Goal: Task Accomplishment & Management: Manage account settings

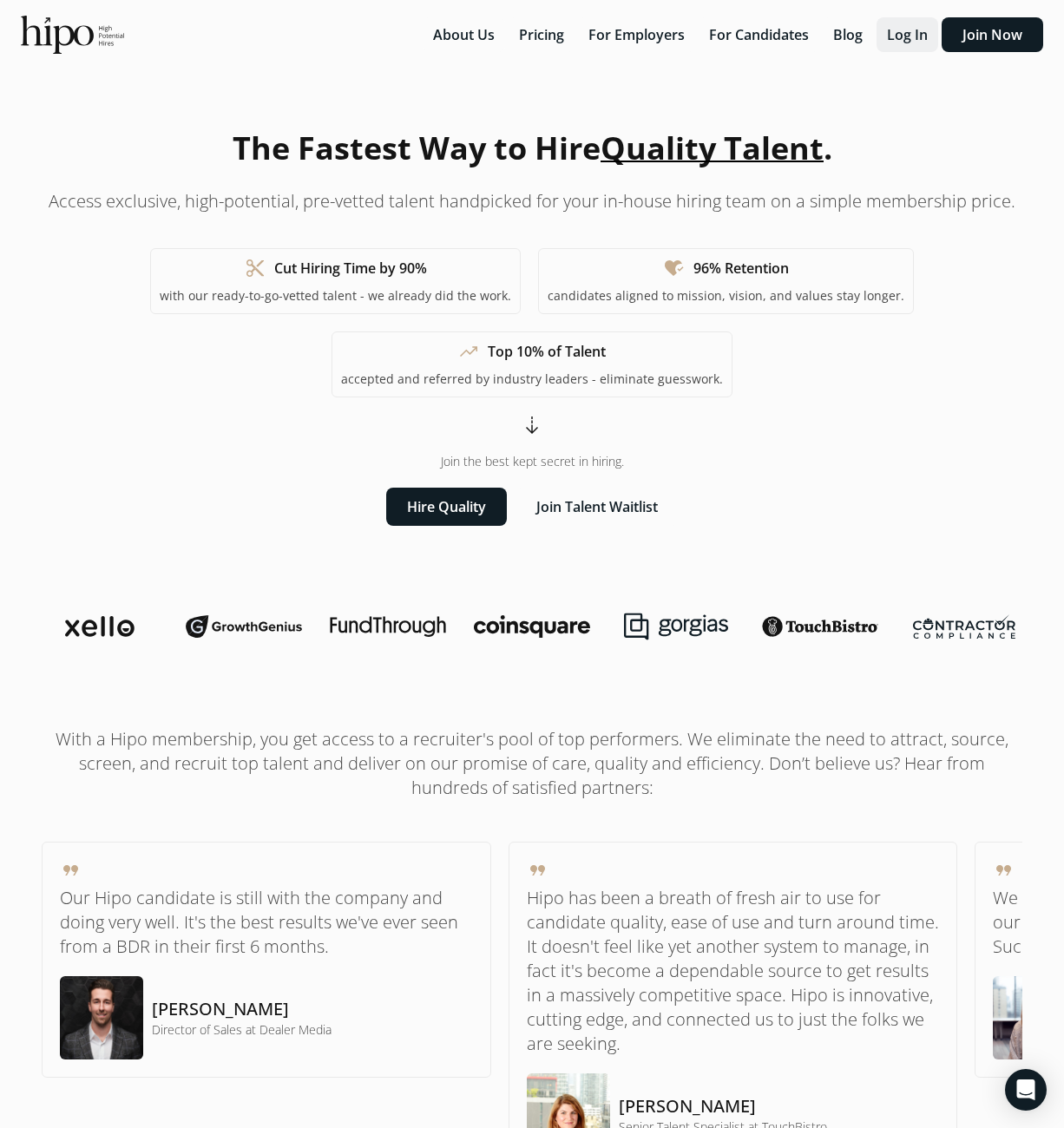
click at [895, 30] on button "Log In" at bounding box center [907, 35] width 62 height 35
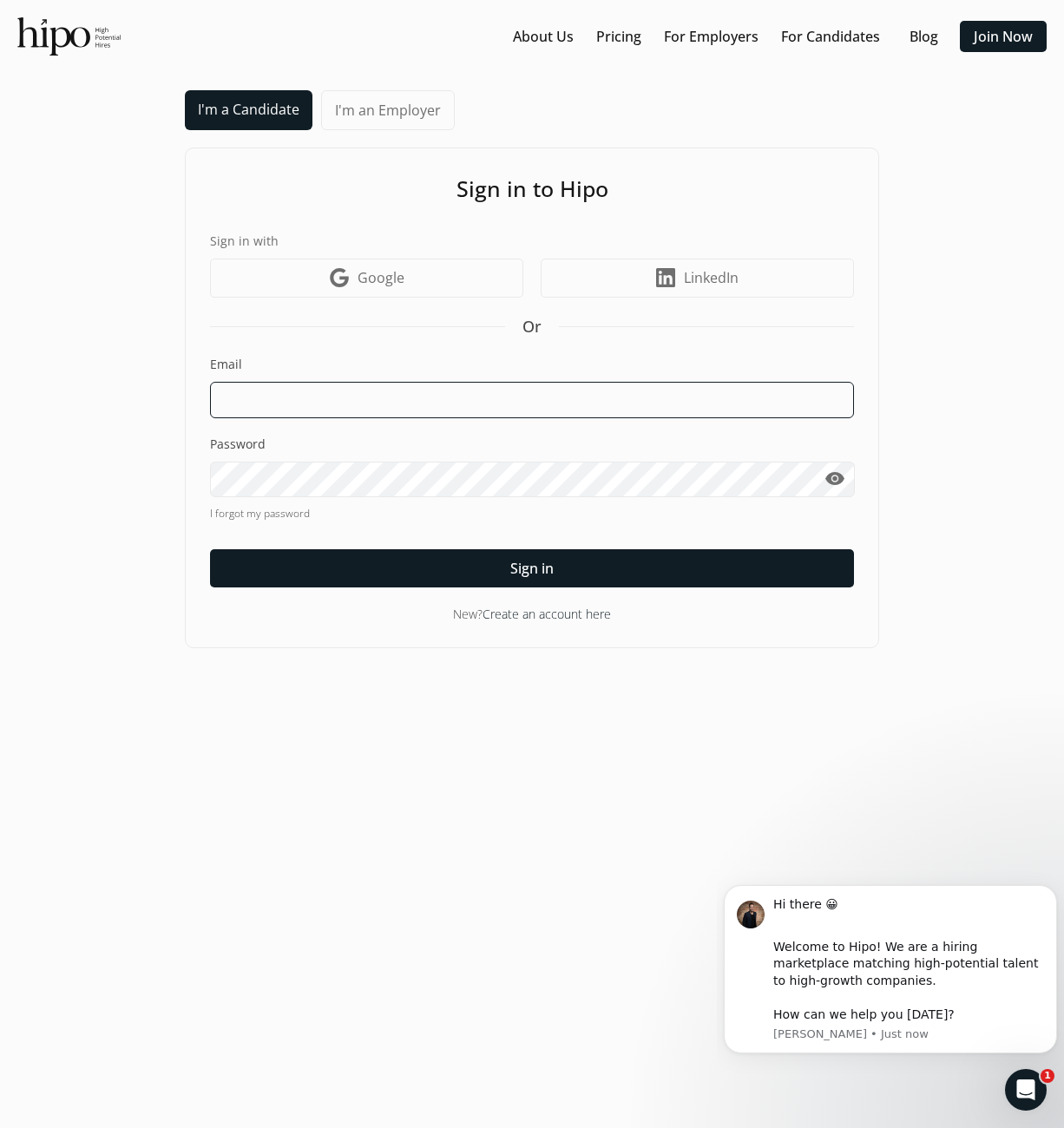
click at [287, 402] on input at bounding box center [532, 400] width 644 height 37
type input "[EMAIL_ADDRESS][DOMAIN_NAME]"
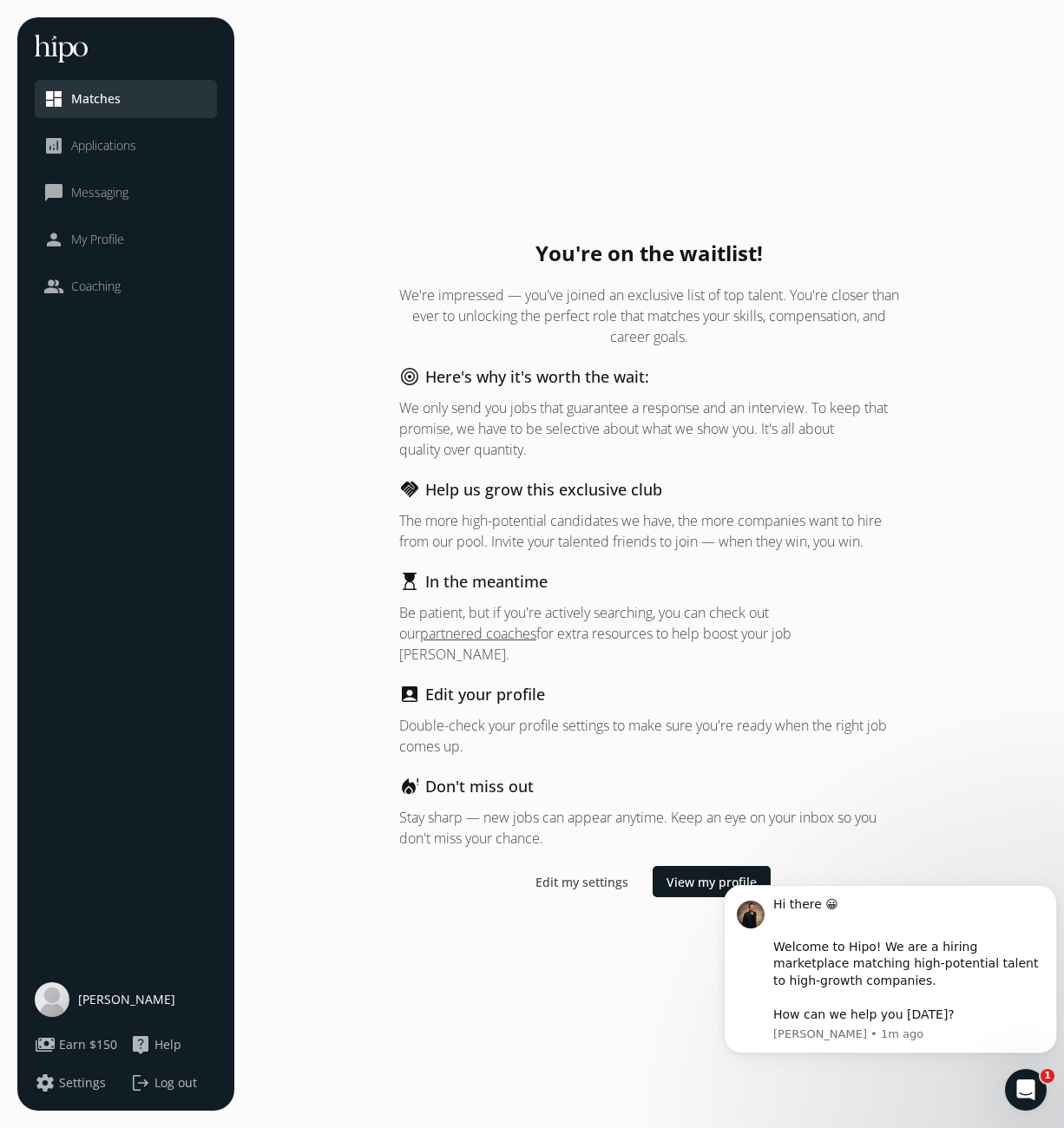
click at [85, 146] on span "Applications" at bounding box center [103, 145] width 65 height 17
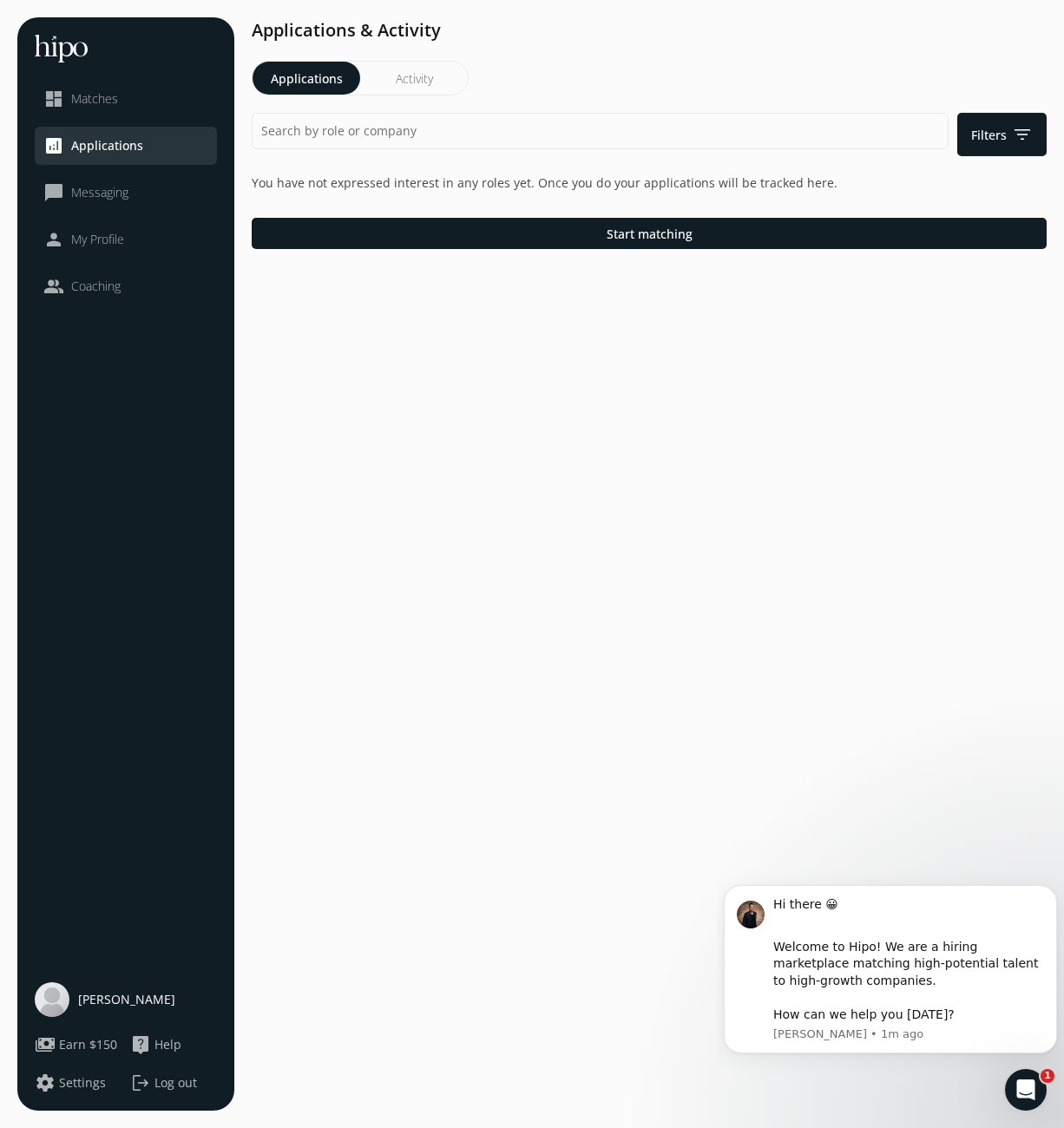
click at [86, 195] on span "Messaging" at bounding box center [99, 192] width 57 height 17
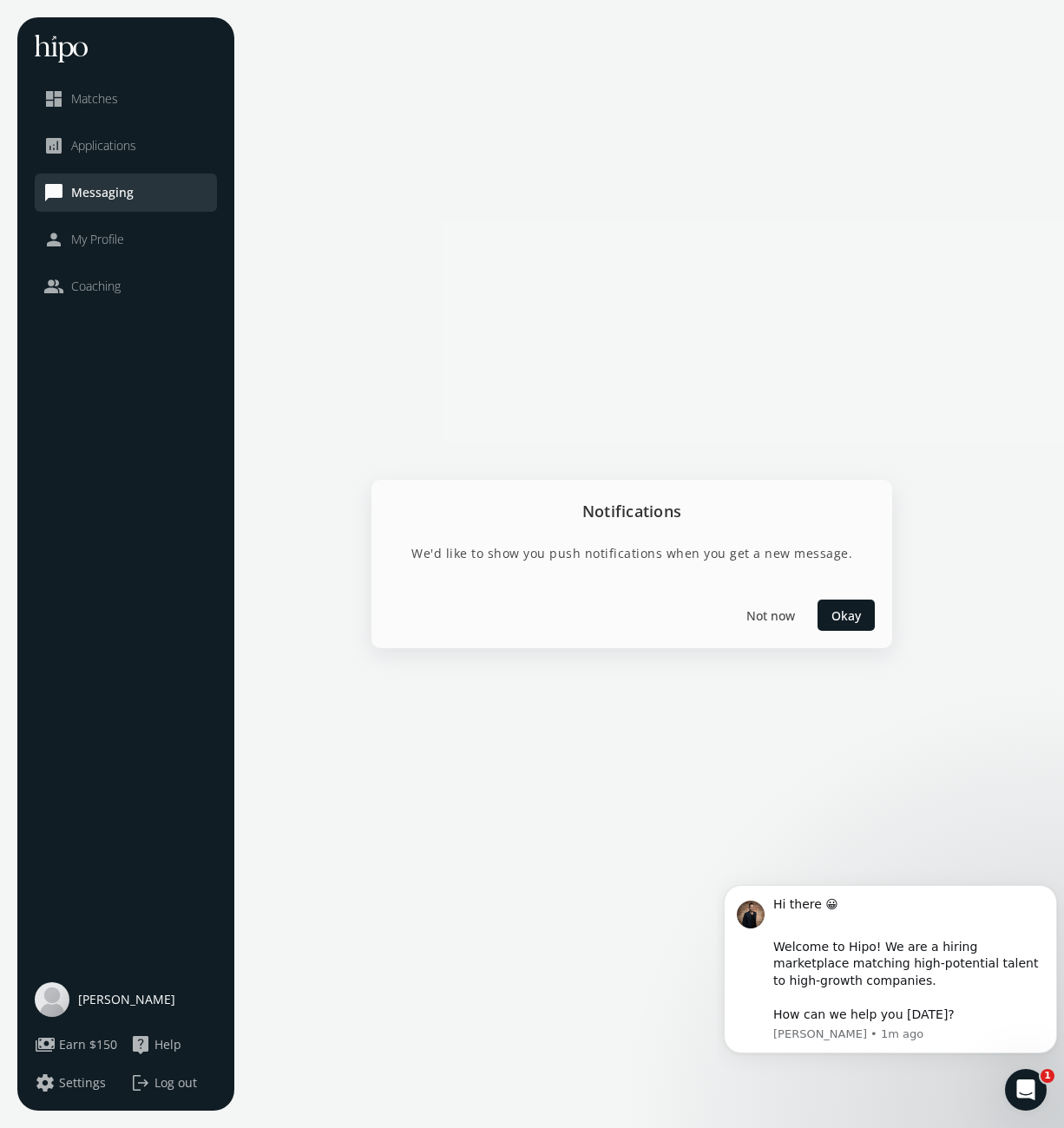
click at [103, 239] on span "My Profile" at bounding box center [97, 239] width 53 height 17
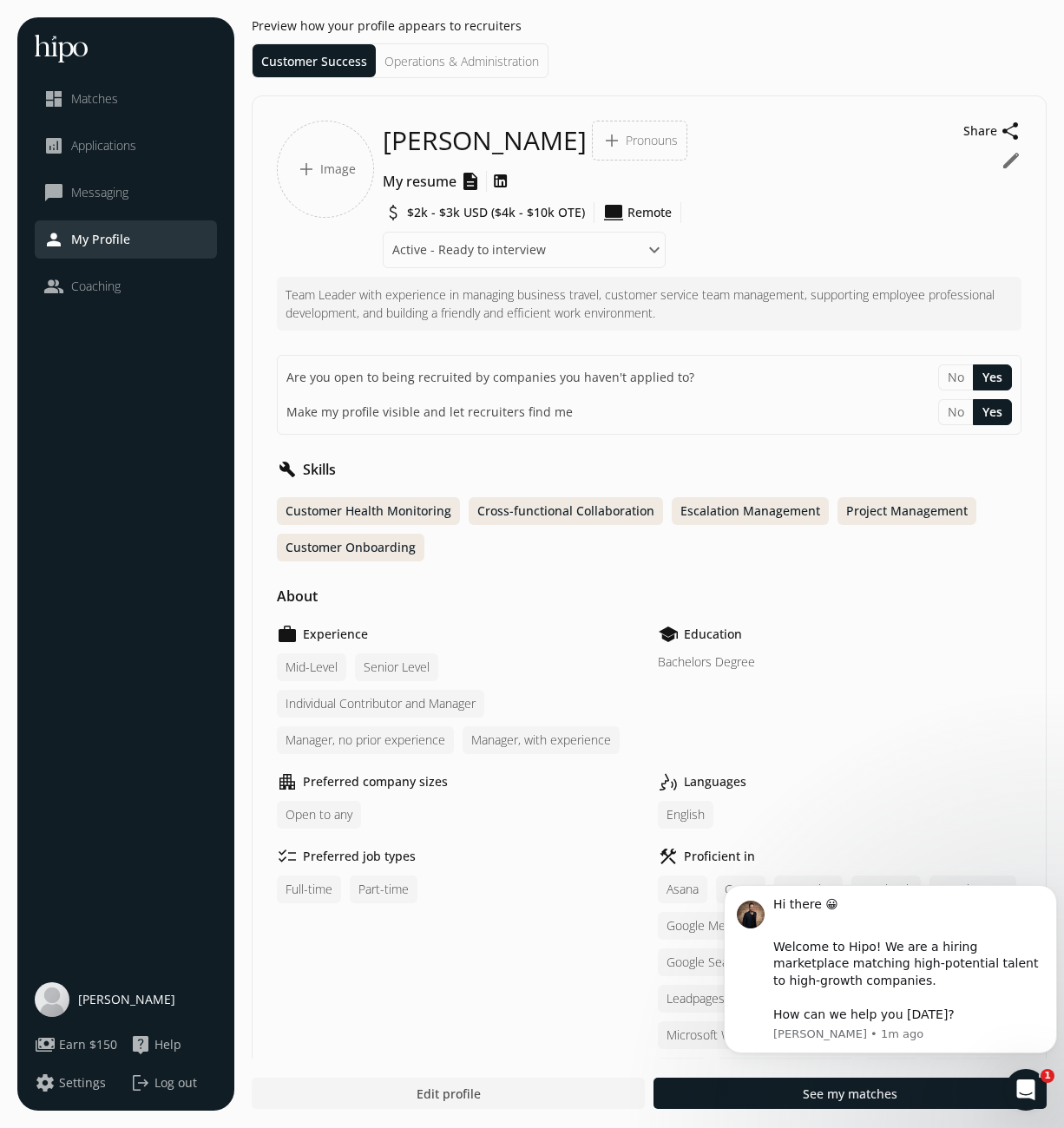
click at [857, 701] on div "school Education Bachelors Degree" at bounding box center [839, 689] width 363 height 131
click at [1024, 1091] on icon "Open Intercom Messenger" at bounding box center [1023, 1087] width 29 height 28
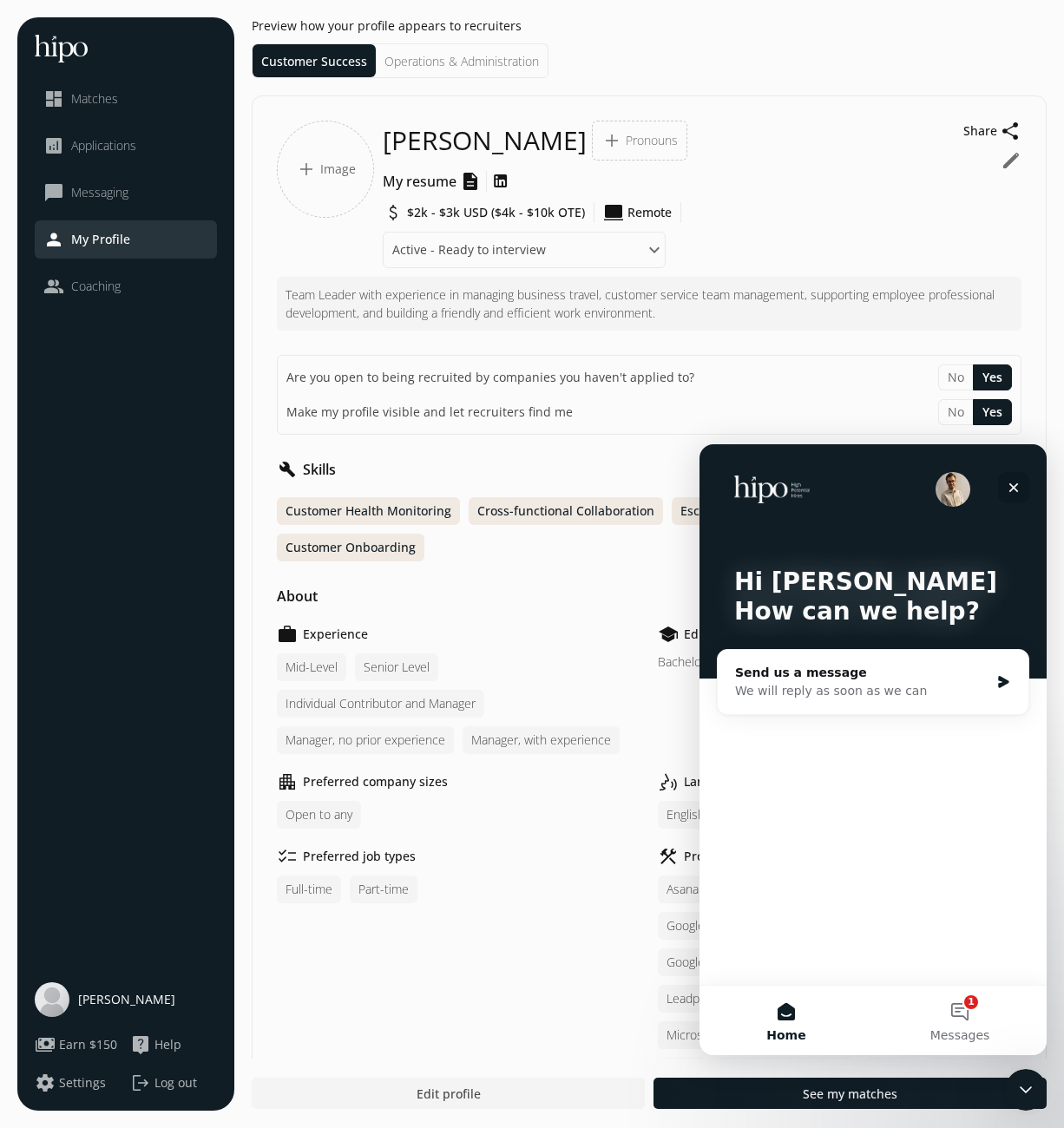
click at [1013, 488] on icon "Close" at bounding box center [1013, 488] width 9 height 9
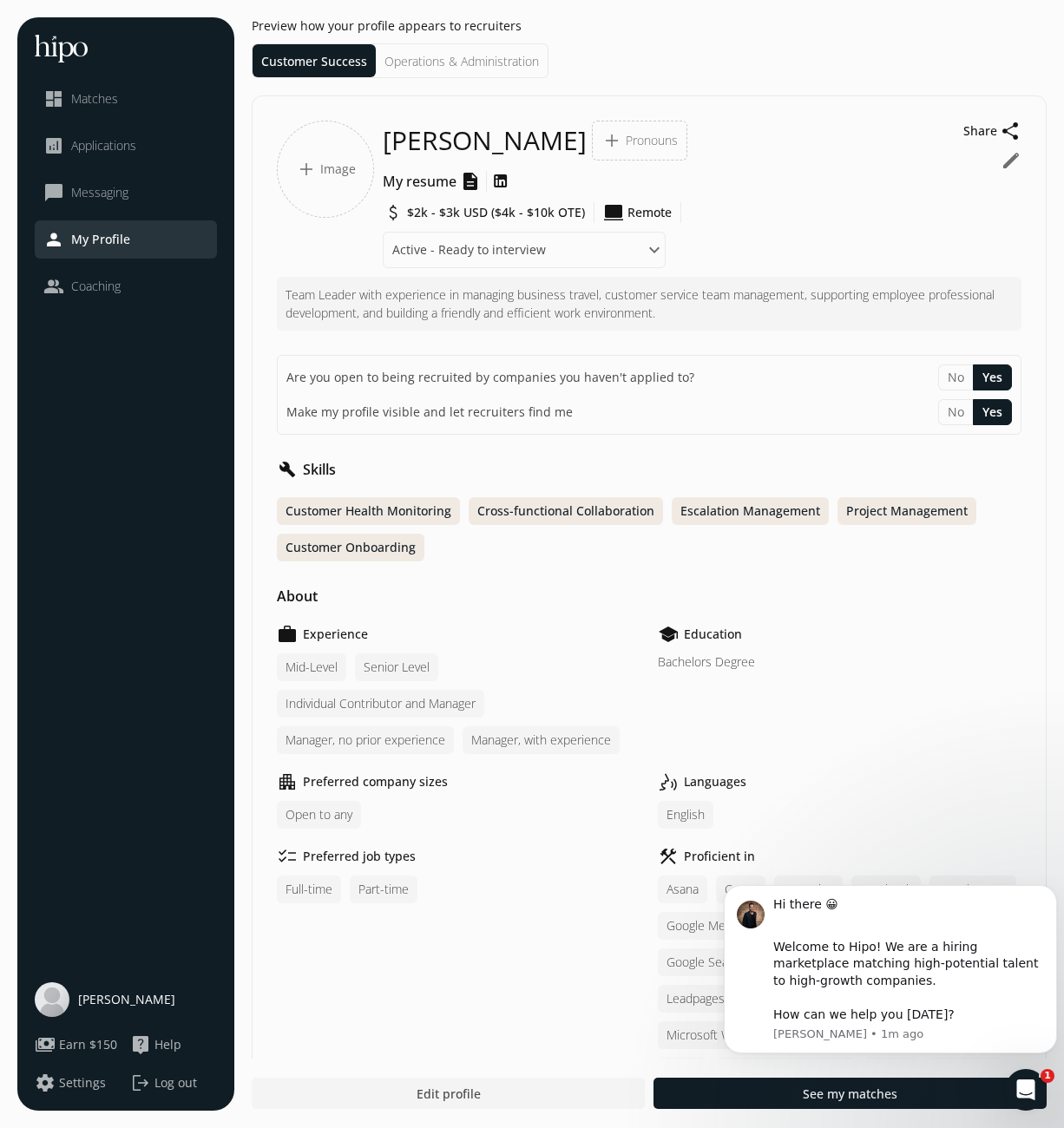
click at [612, 645] on div "work Experience Mid-Level Senior Level Individual Contributor and Manager Manag…" at bounding box center [458, 689] width 363 height 131
click at [879, 870] on html "Hi there 😀 ​ Welcome to Hipo! We are a hiring marketplace matching high-potenti…" at bounding box center [889, 867] width 347 height 7
click at [784, 870] on html "Hi there 😀 ​ Welcome to Hipo! We are a hiring marketplace matching high-potenti…" at bounding box center [889, 867] width 347 height 7
click at [871, 870] on html "Hi there 😀 ​ Welcome to Hipo! We are a hiring marketplace matching high-potenti…" at bounding box center [889, 867] width 347 height 7
click at [728, 870] on html "Hi there 😀 ​ Welcome to Hipo! We are a hiring marketplace matching high-potenti…" at bounding box center [889, 867] width 347 height 7
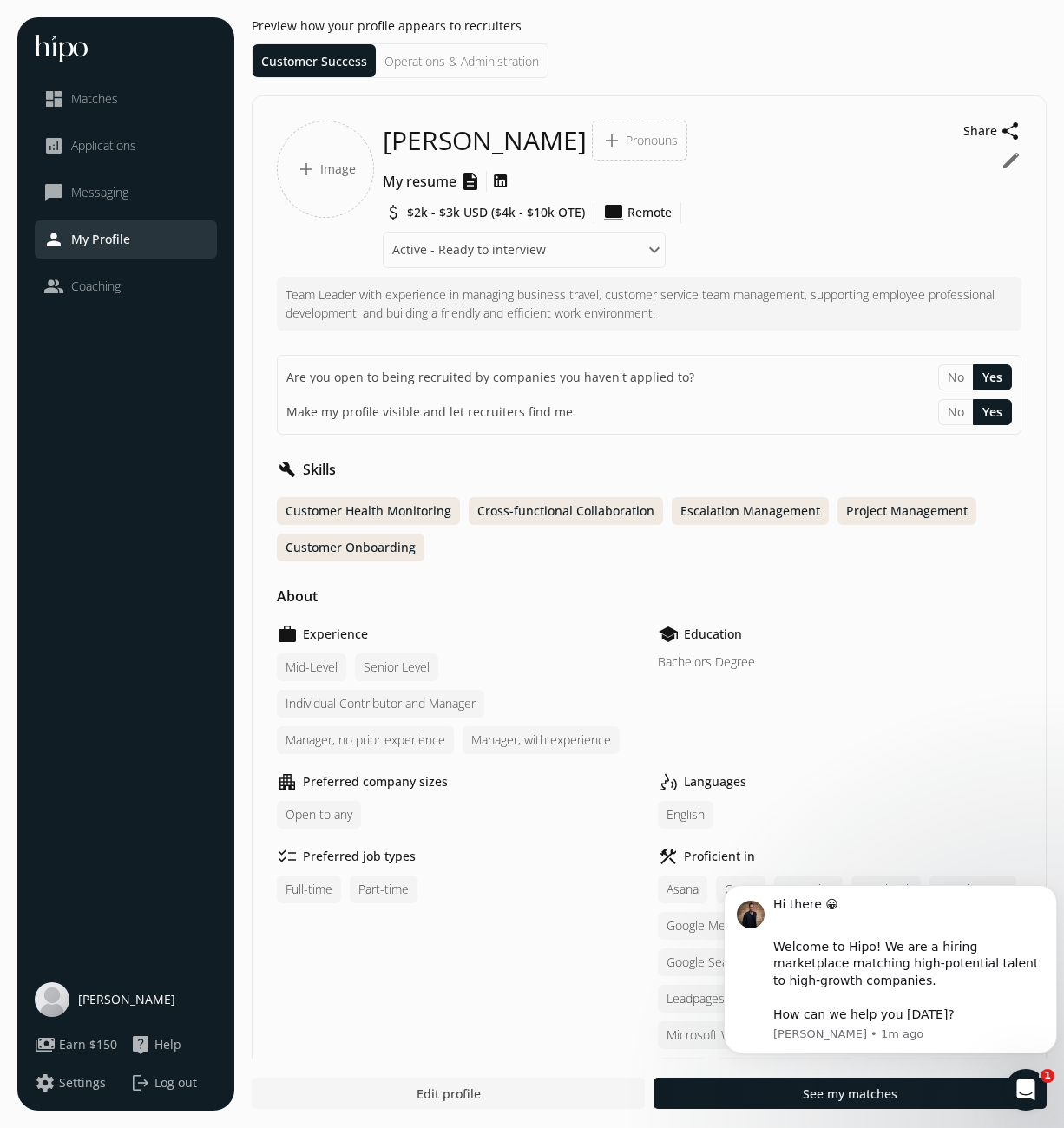
click at [492, 1098] on div at bounding box center [448, 1093] width 393 height 31
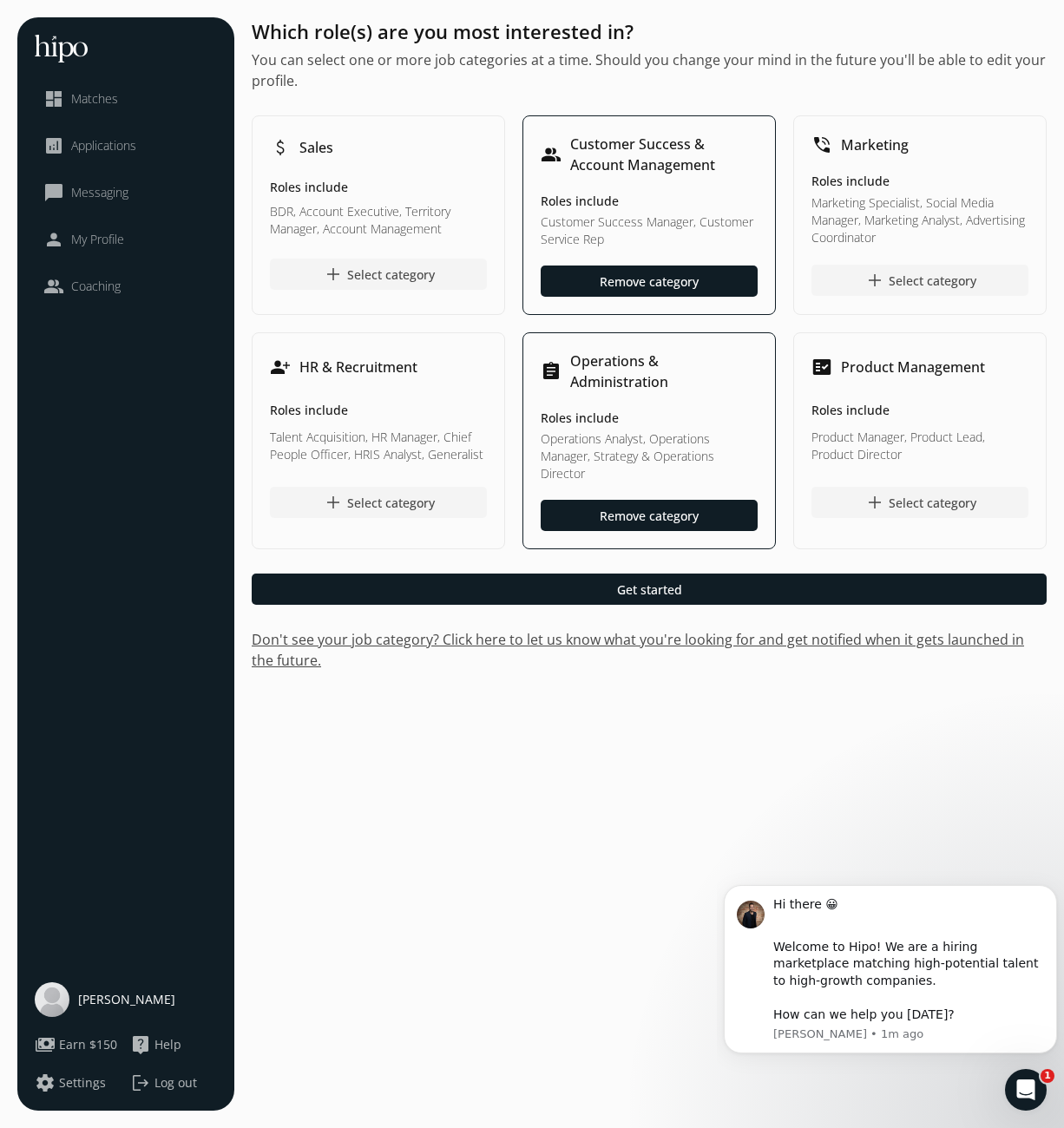
click at [118, 97] on link "dashboard Matches" at bounding box center [125, 98] width 165 height 21
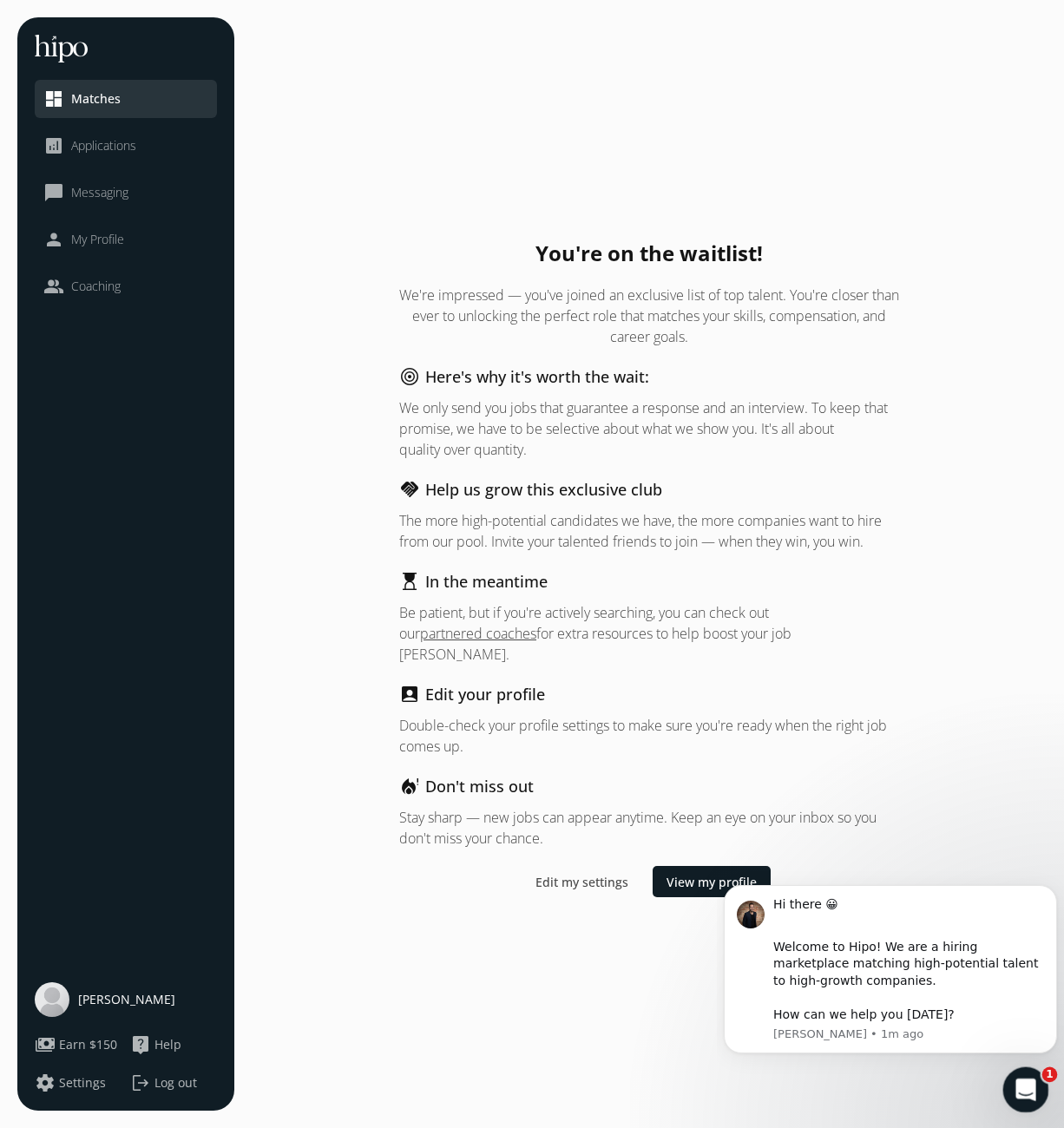
drag, startPoint x: 1023, startPoint y: 1085, endPoint x: 1699, endPoint y: 1910, distance: 1066.6
click at [876, 1020] on div "Welcome to Hipo! We are a hiring marketplace matching high-potential talent to …" at bounding box center [909, 981] width 270 height 85
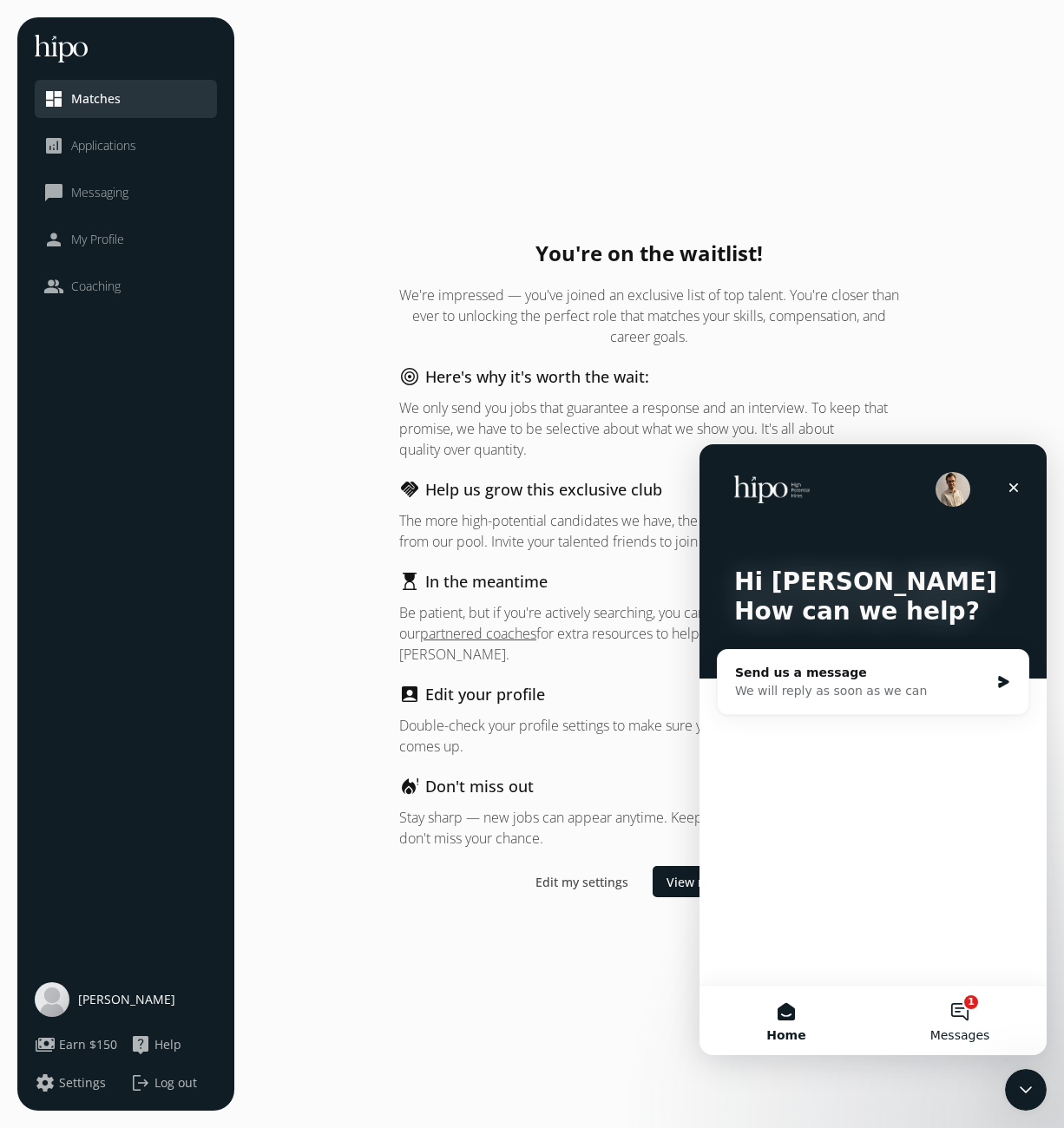
click at [959, 1010] on button "1 Messages" at bounding box center [959, 1020] width 174 height 69
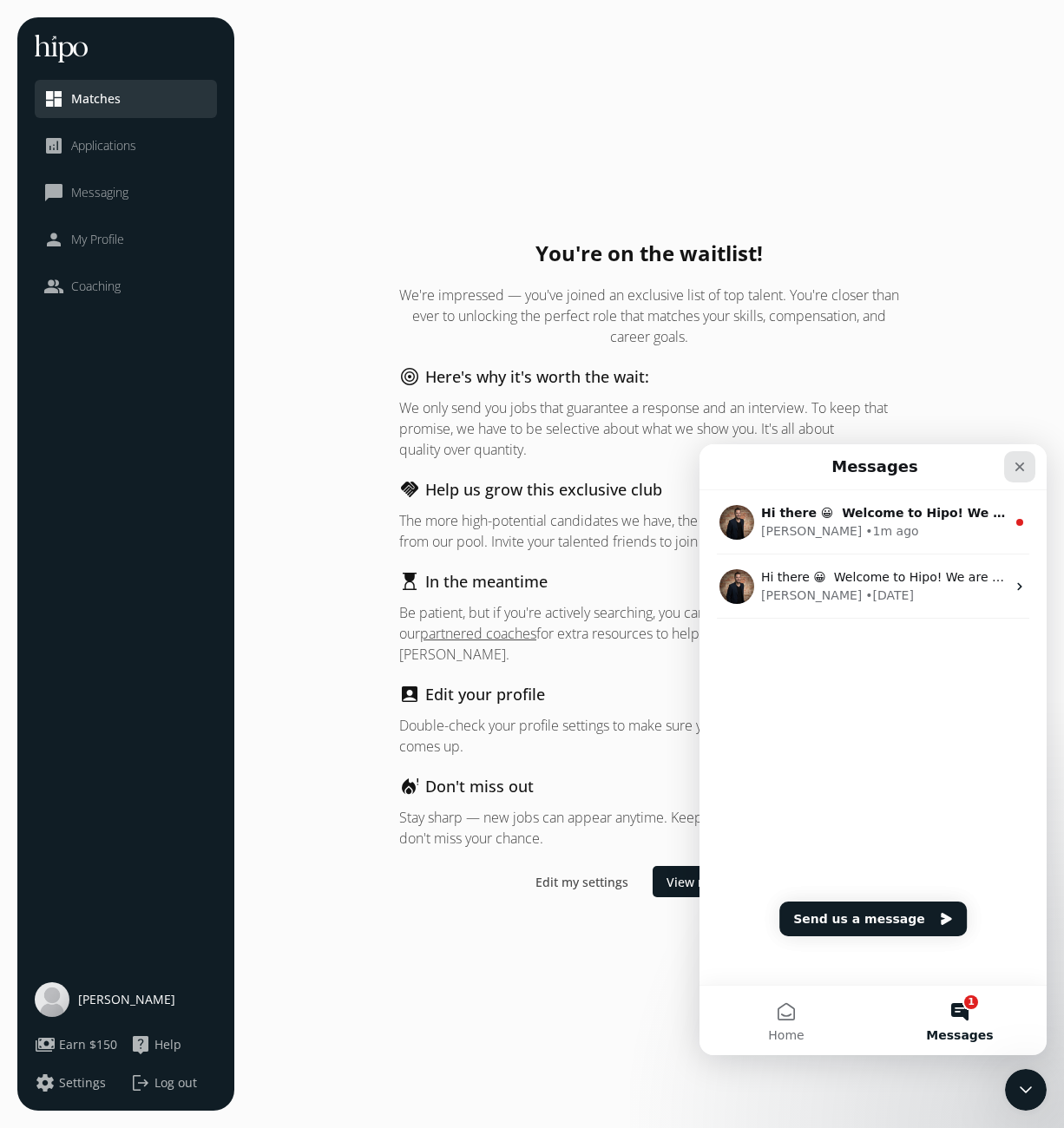
click at [1020, 461] on icon "Close" at bounding box center [1019, 466] width 14 height 14
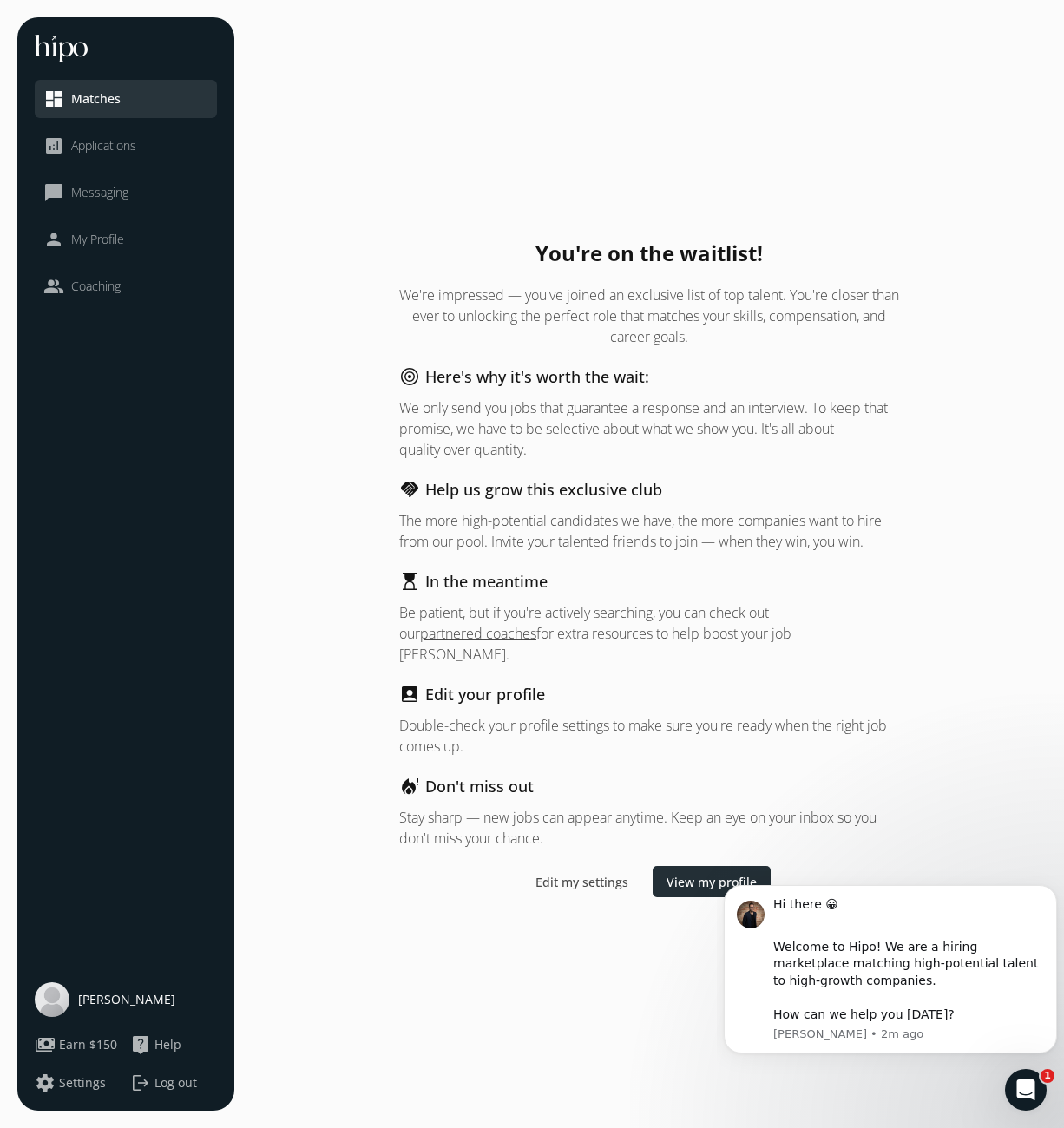
click at [682, 875] on span "View my profile" at bounding box center [712, 882] width 90 height 18
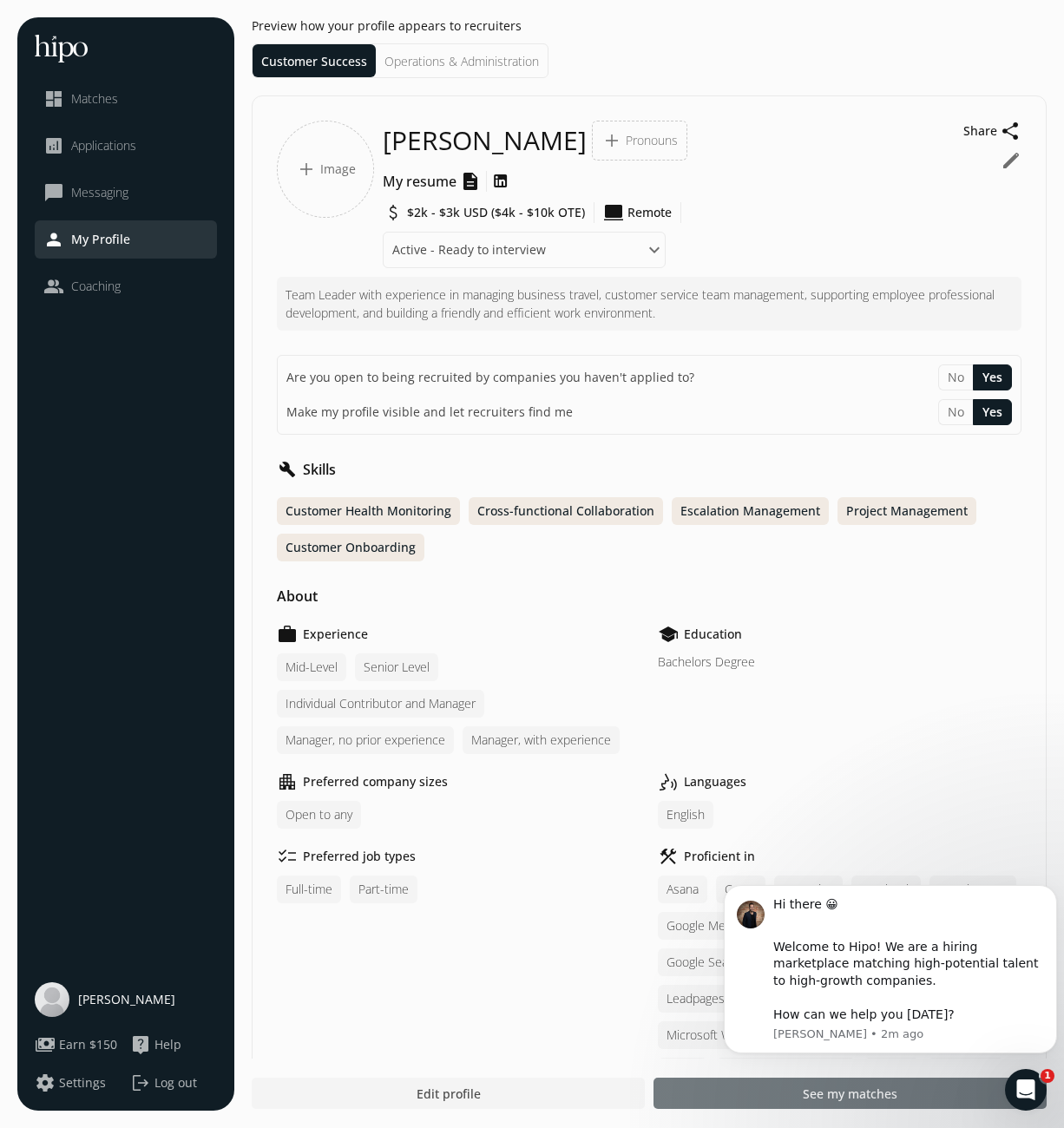
click at [685, 1096] on div at bounding box center [850, 1093] width 393 height 31
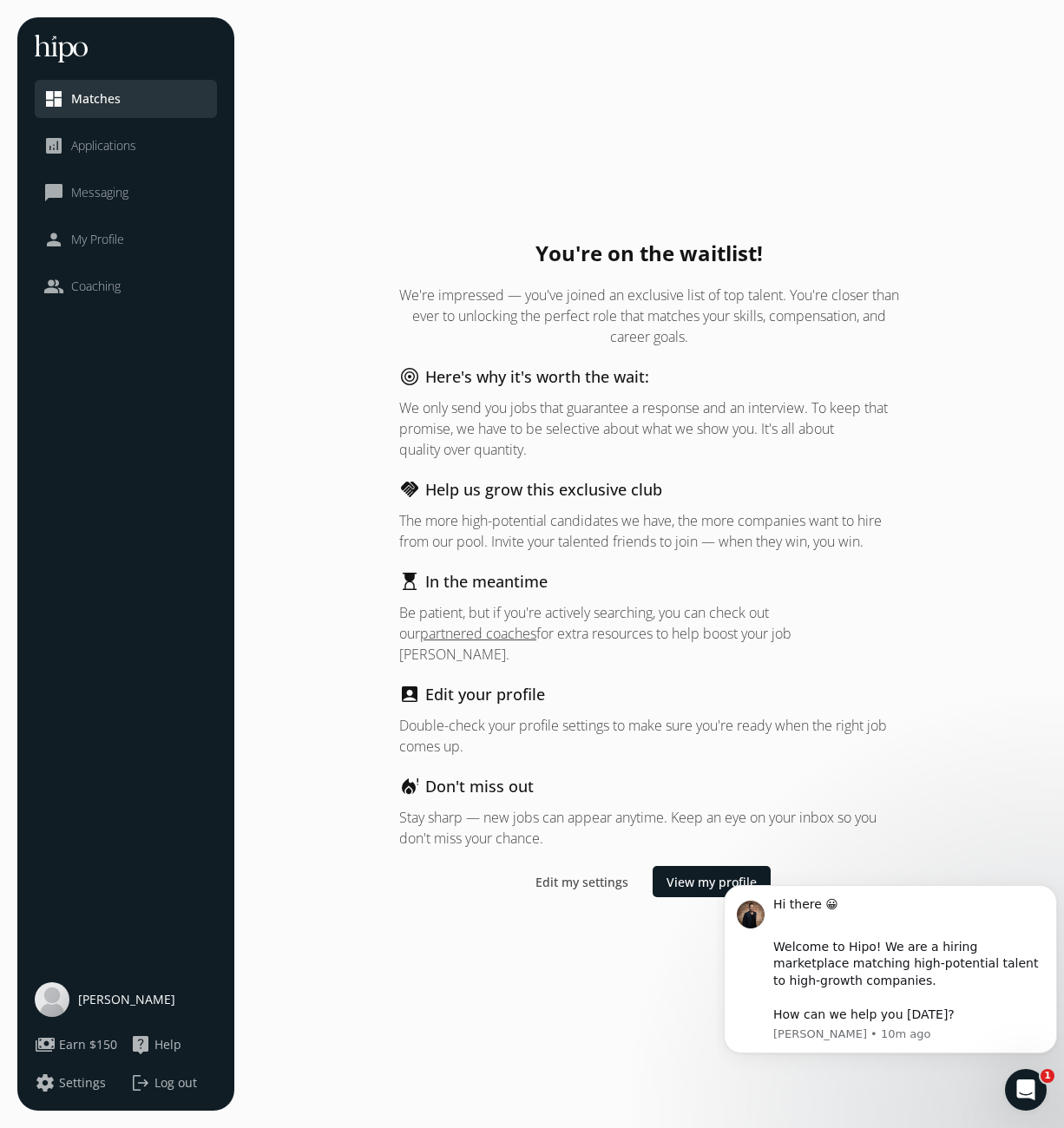
click at [104, 188] on span "Messaging" at bounding box center [99, 192] width 57 height 17
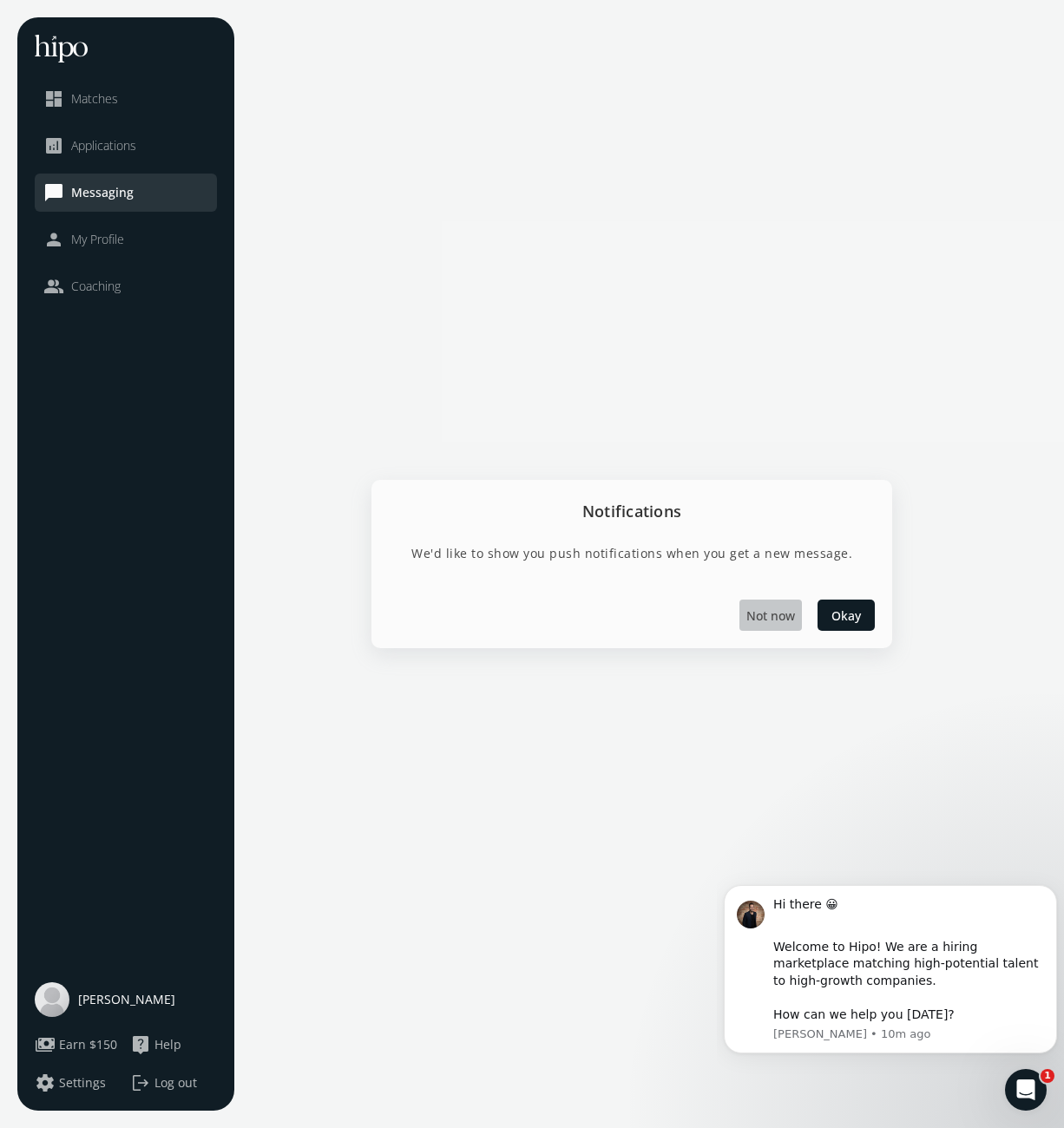
click at [770, 616] on span "Not now" at bounding box center [771, 615] width 49 height 18
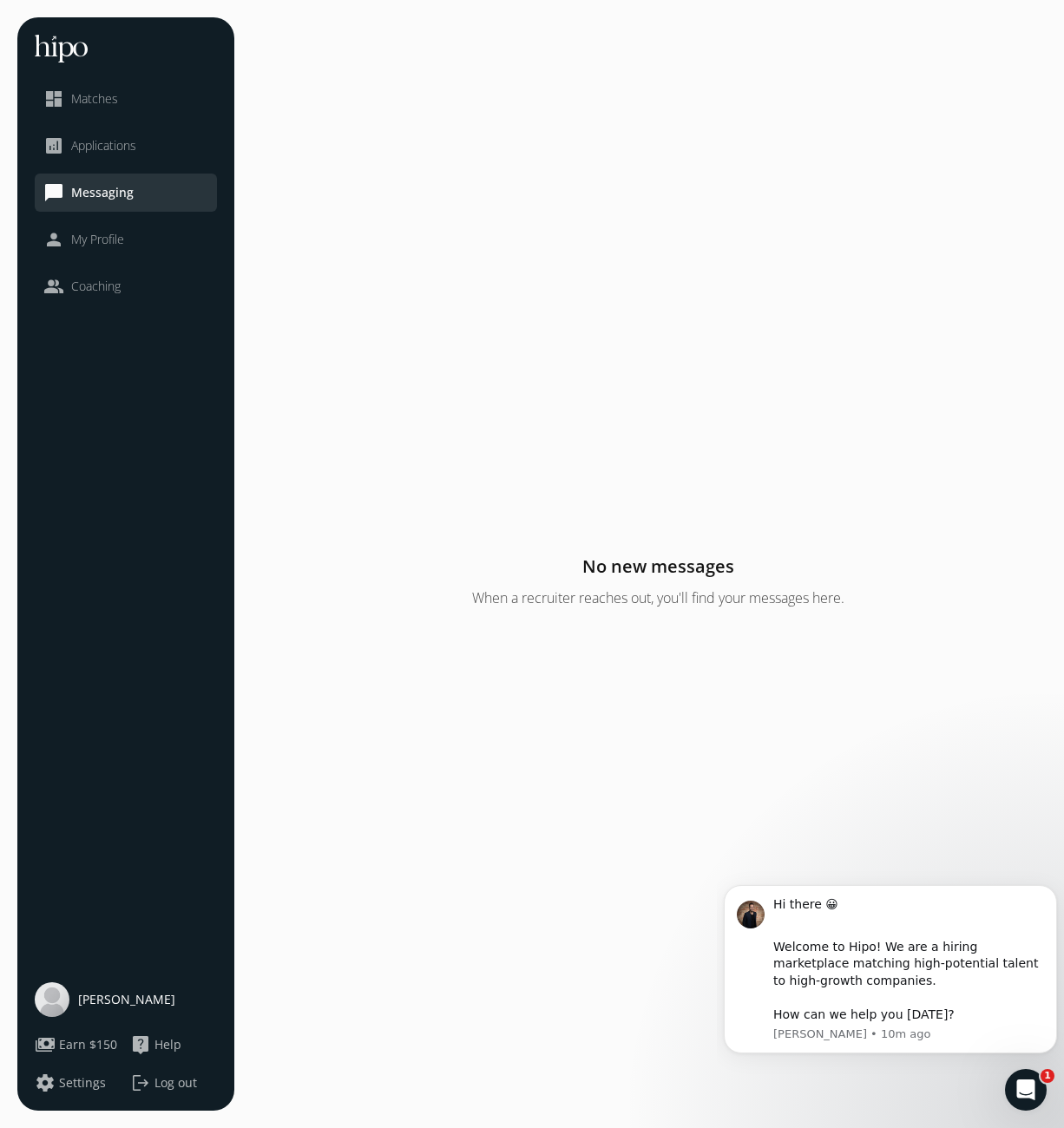
click at [105, 241] on span "My Profile" at bounding box center [97, 239] width 53 height 17
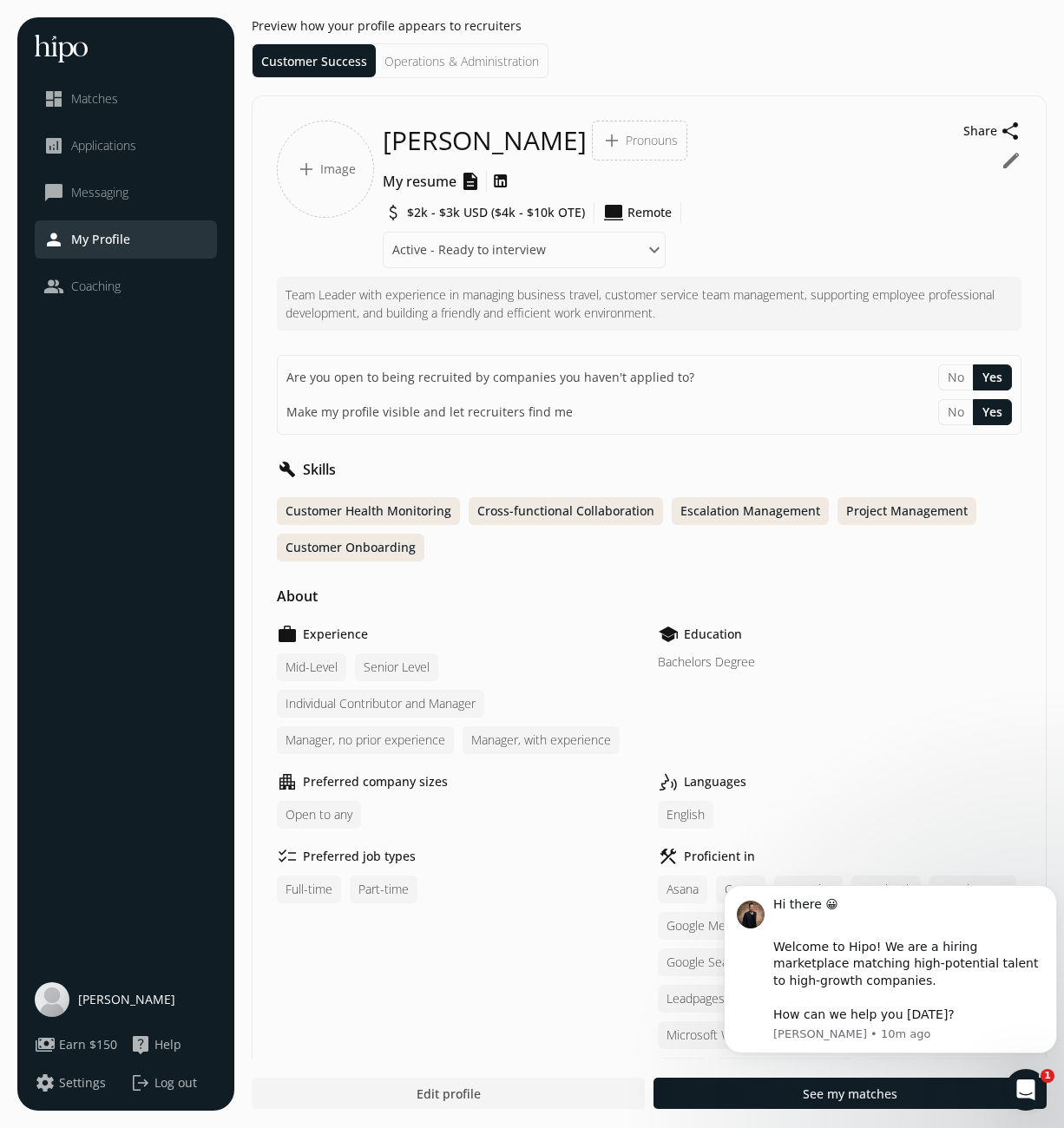
click at [97, 103] on span "Matches" at bounding box center [94, 98] width 47 height 17
